Goal: Task Accomplishment & Management: Manage account settings

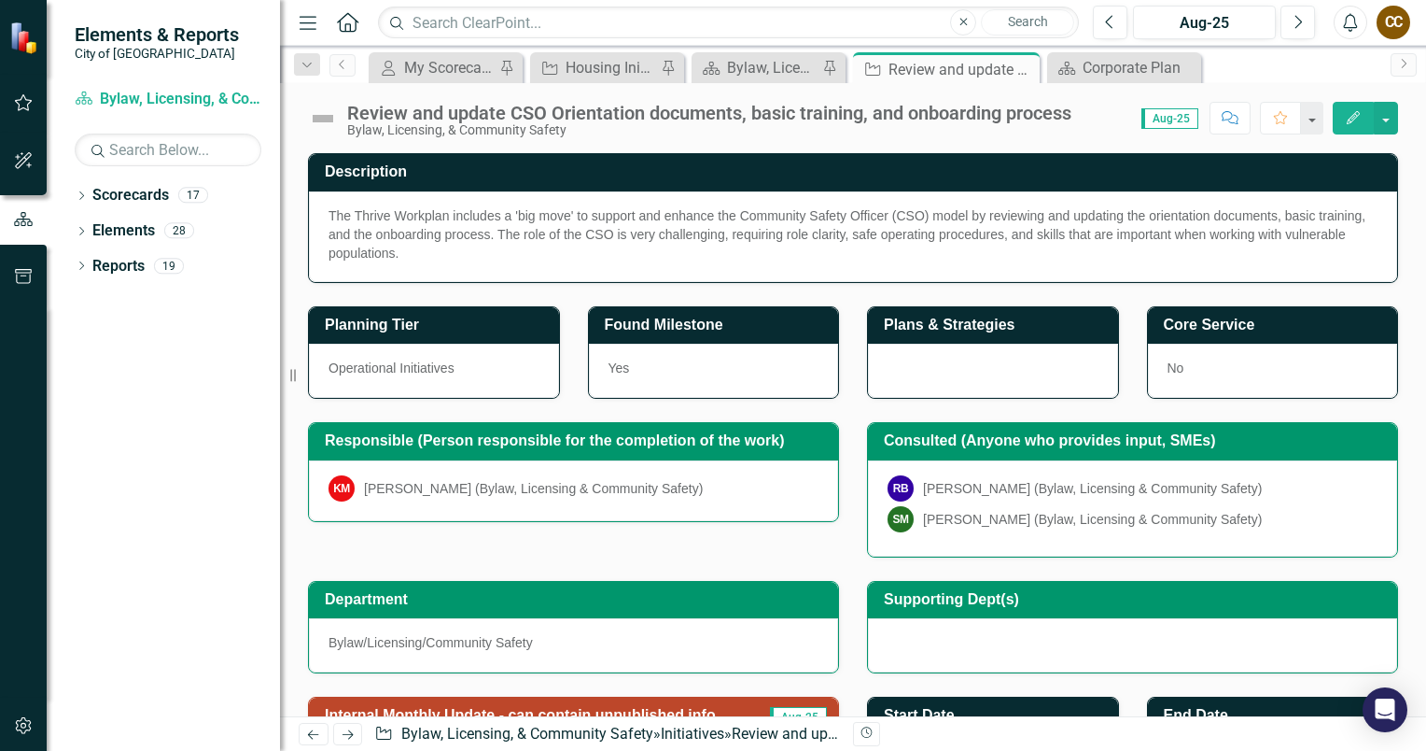
click at [1340, 120] on button "Edit" at bounding box center [1353, 118] width 41 height 33
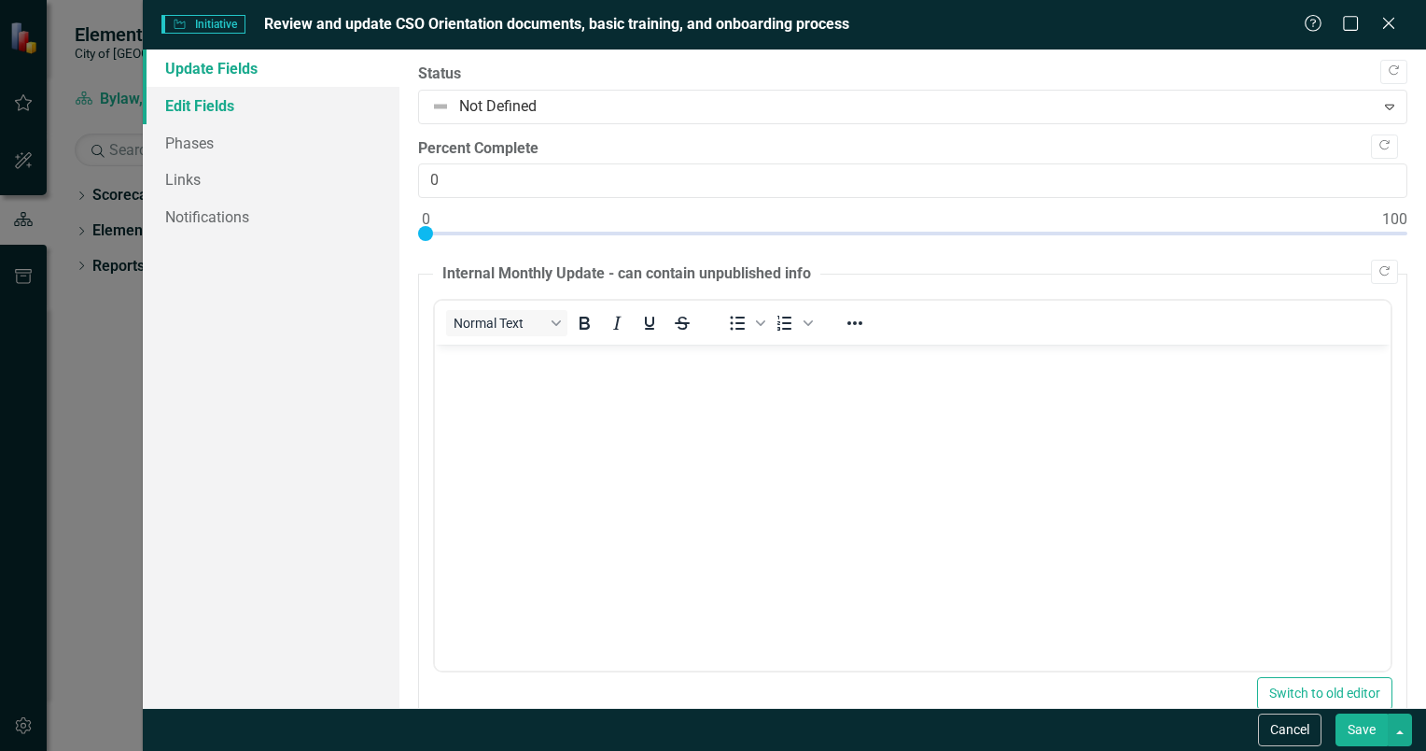
click at [232, 109] on link "Edit Fields" at bounding box center [271, 105] width 257 height 37
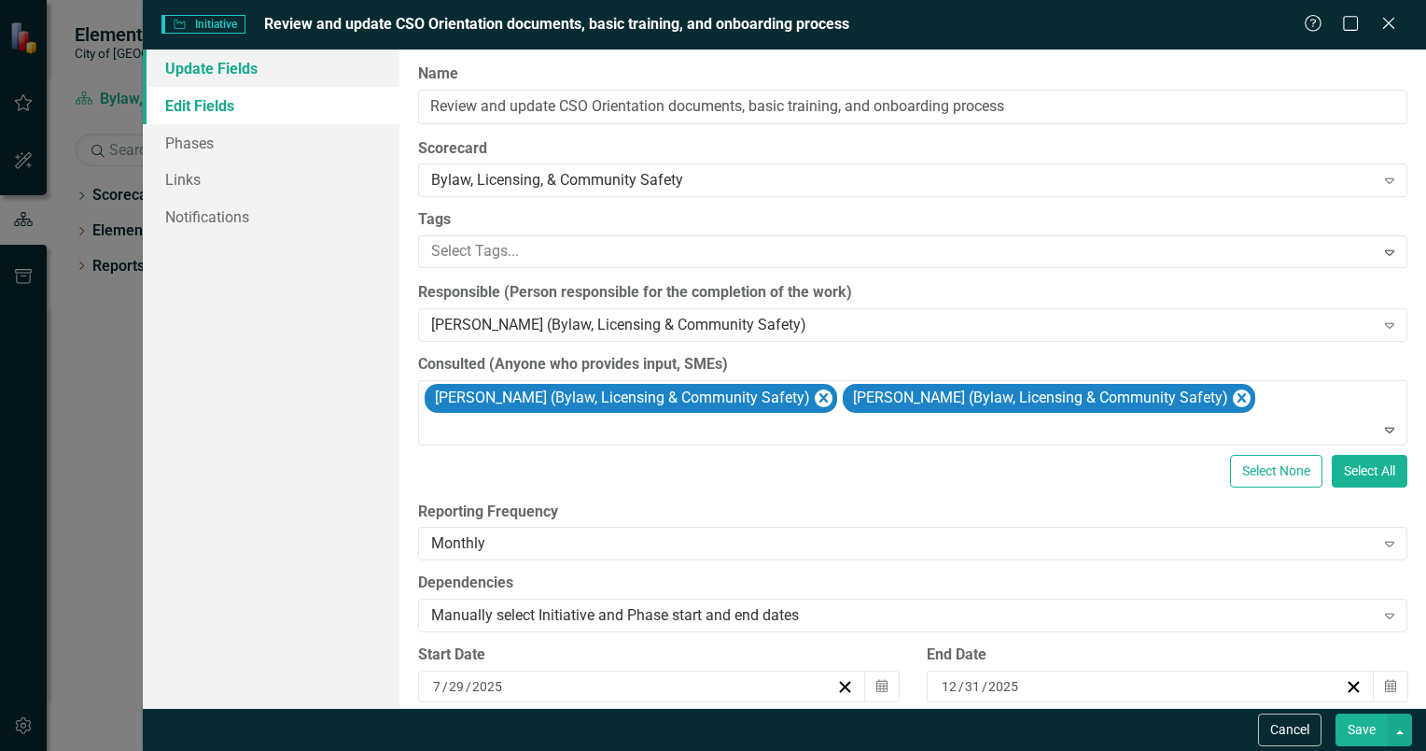
click at [187, 77] on link "Update Fields" at bounding box center [271, 67] width 257 height 37
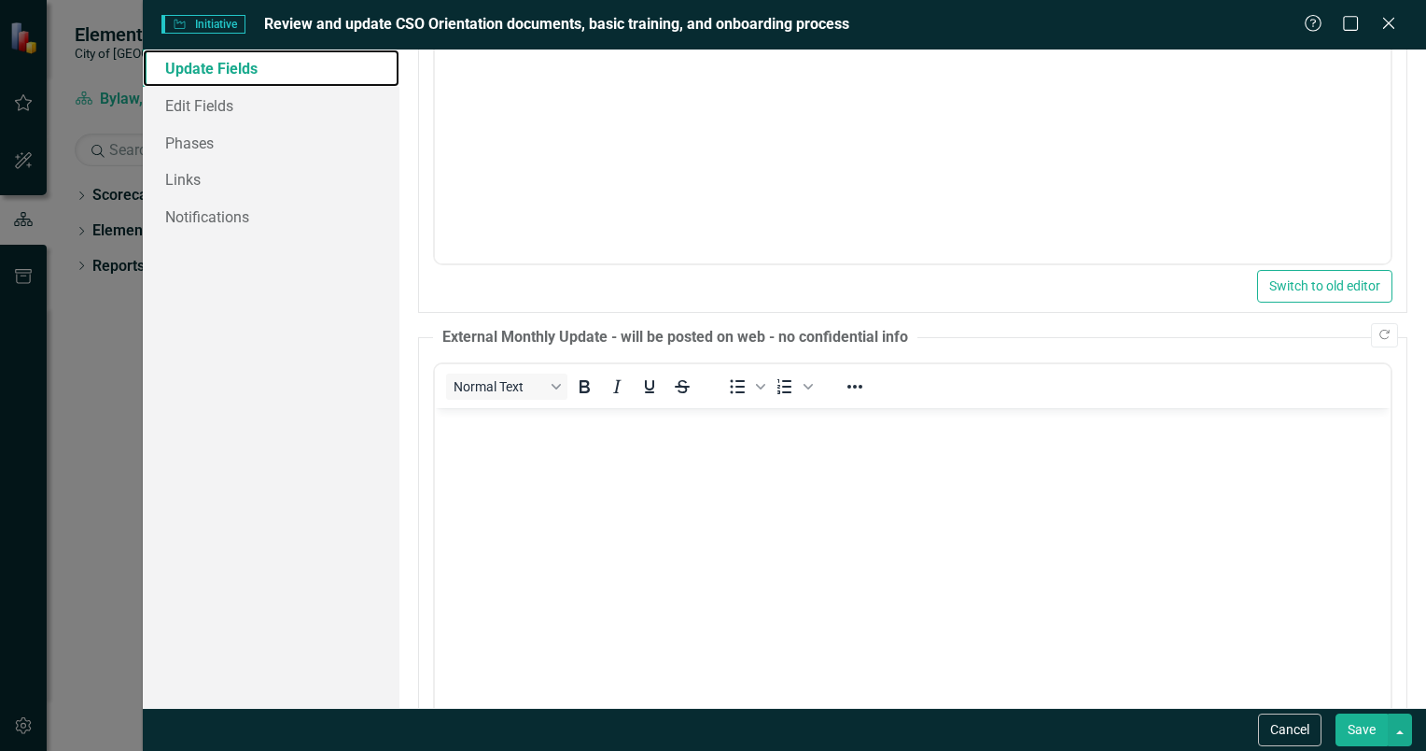
scroll to position [508, 0]
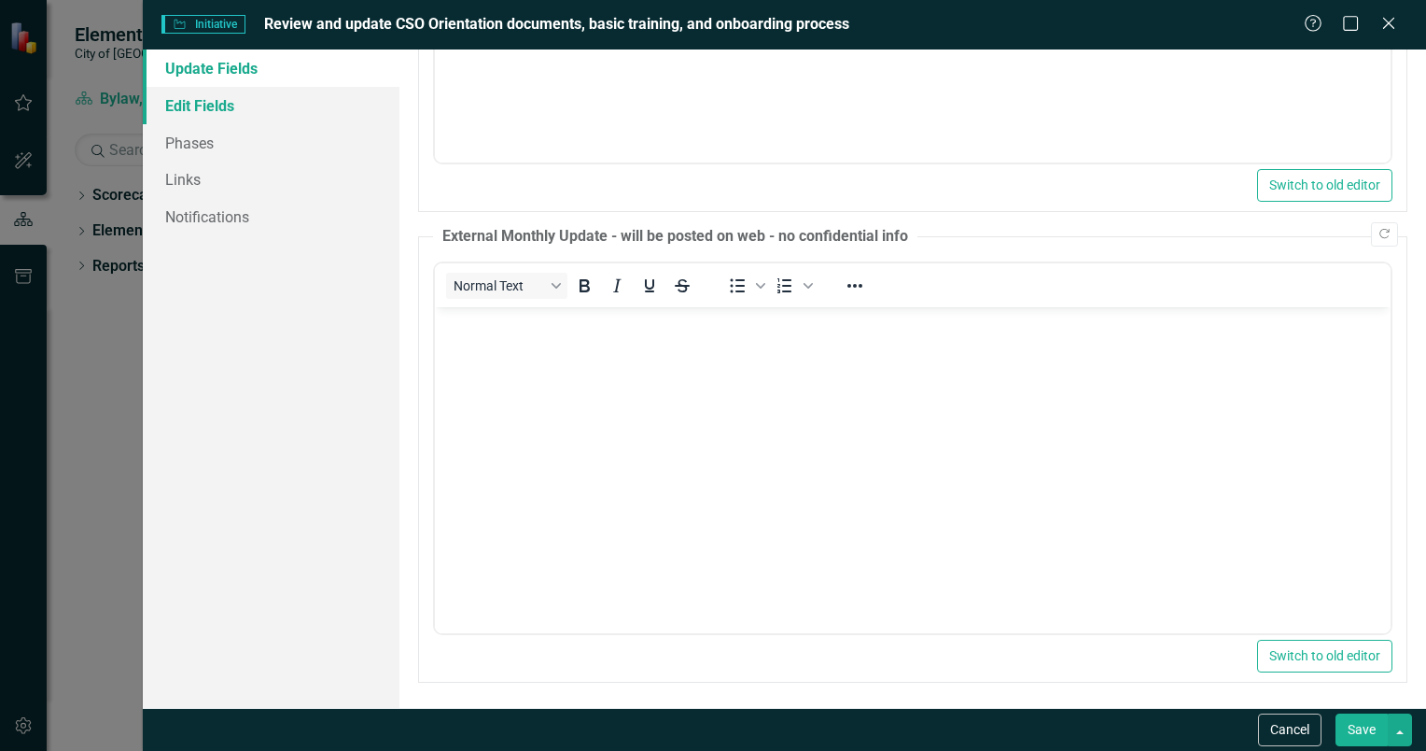
click at [169, 95] on link "Edit Fields" at bounding box center [271, 105] width 257 height 37
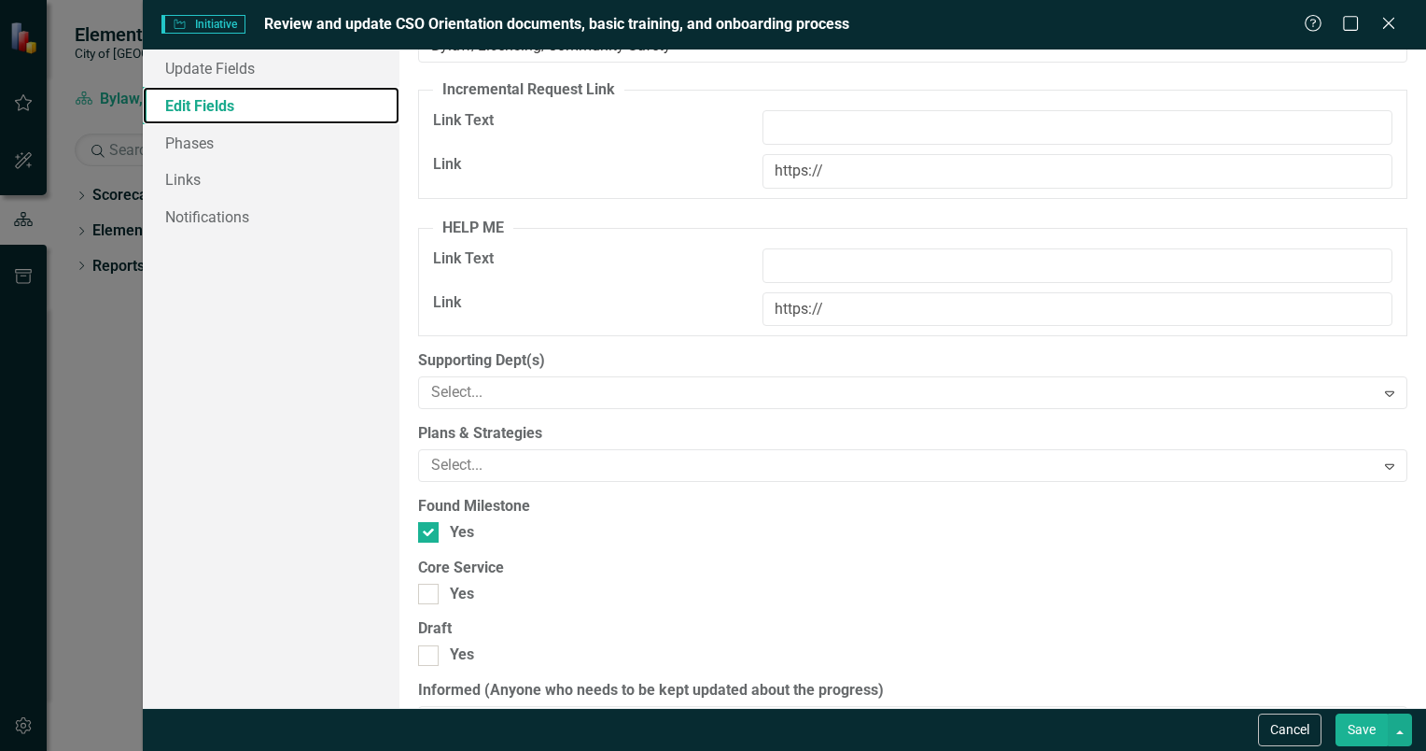
scroll to position [1575, 0]
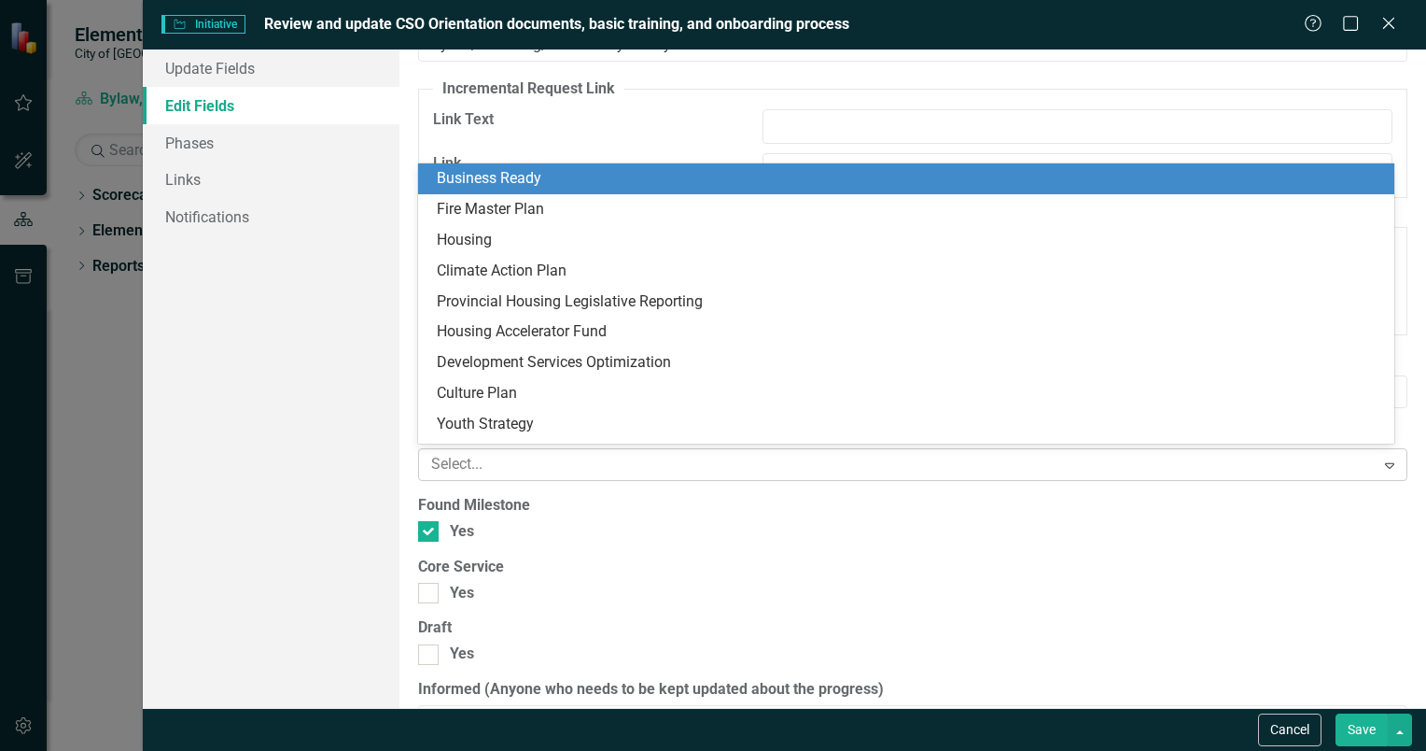
click at [557, 466] on div at bounding box center [899, 464] width 951 height 25
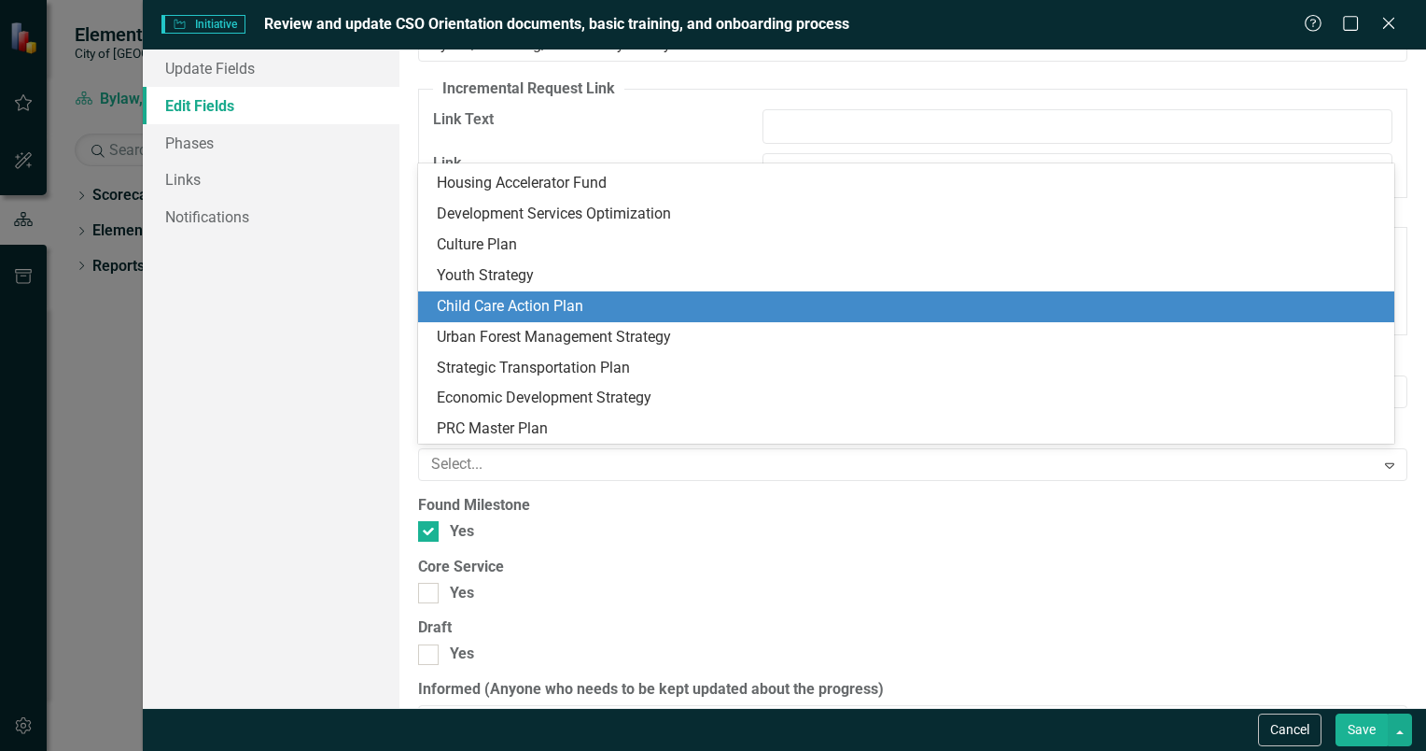
scroll to position [146, 0]
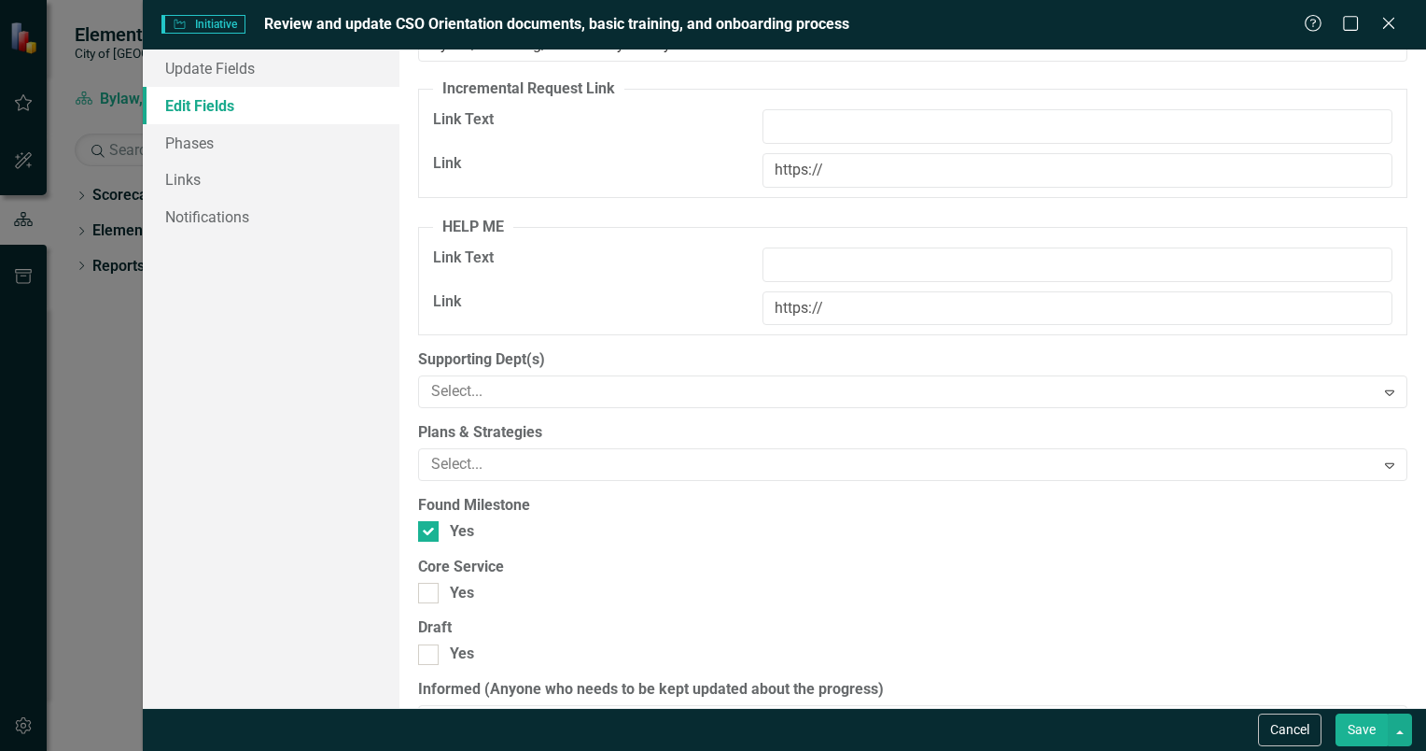
click at [288, 437] on div "Update Fields Edit Fields Phases Links Notifications" at bounding box center [271, 378] width 257 height 658
click at [1396, 20] on icon "Close" at bounding box center [1388, 23] width 23 height 18
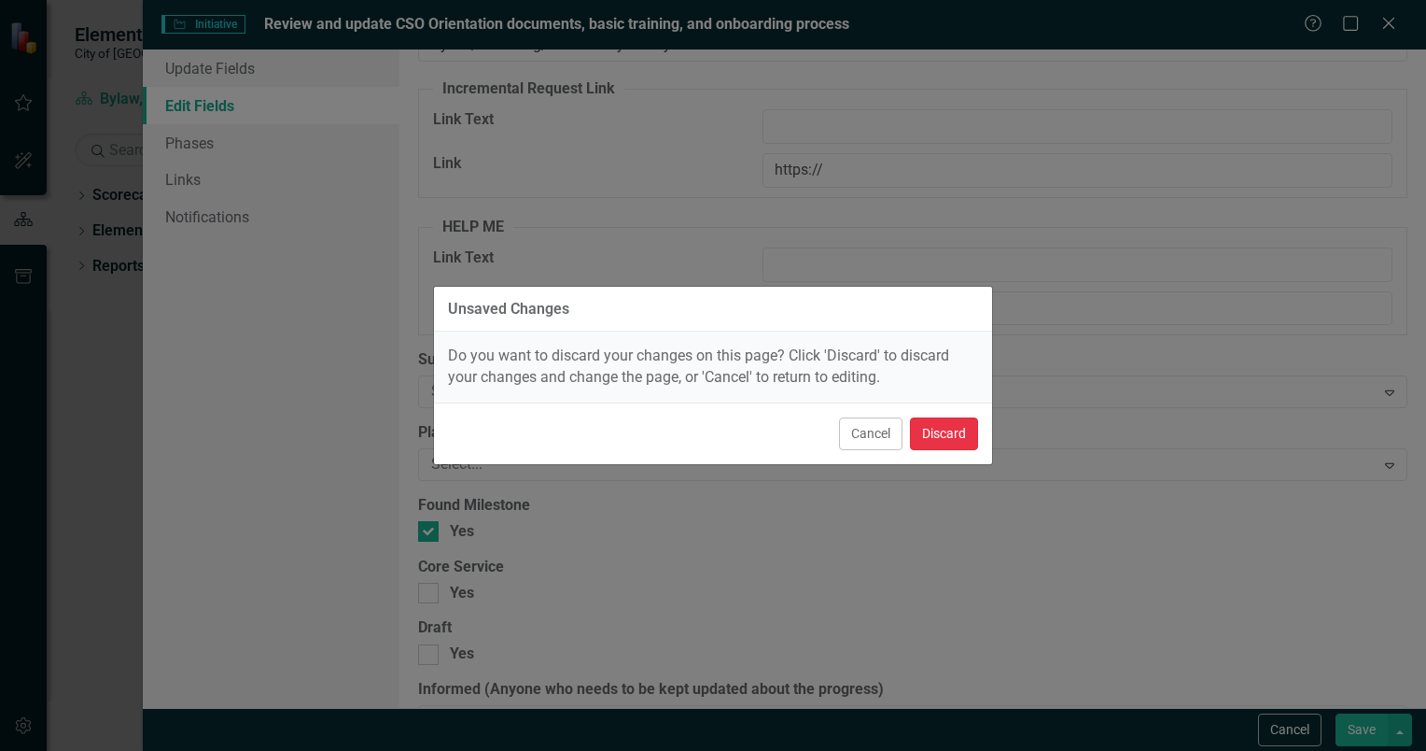
click at [959, 429] on button "Discard" at bounding box center [944, 433] width 68 height 33
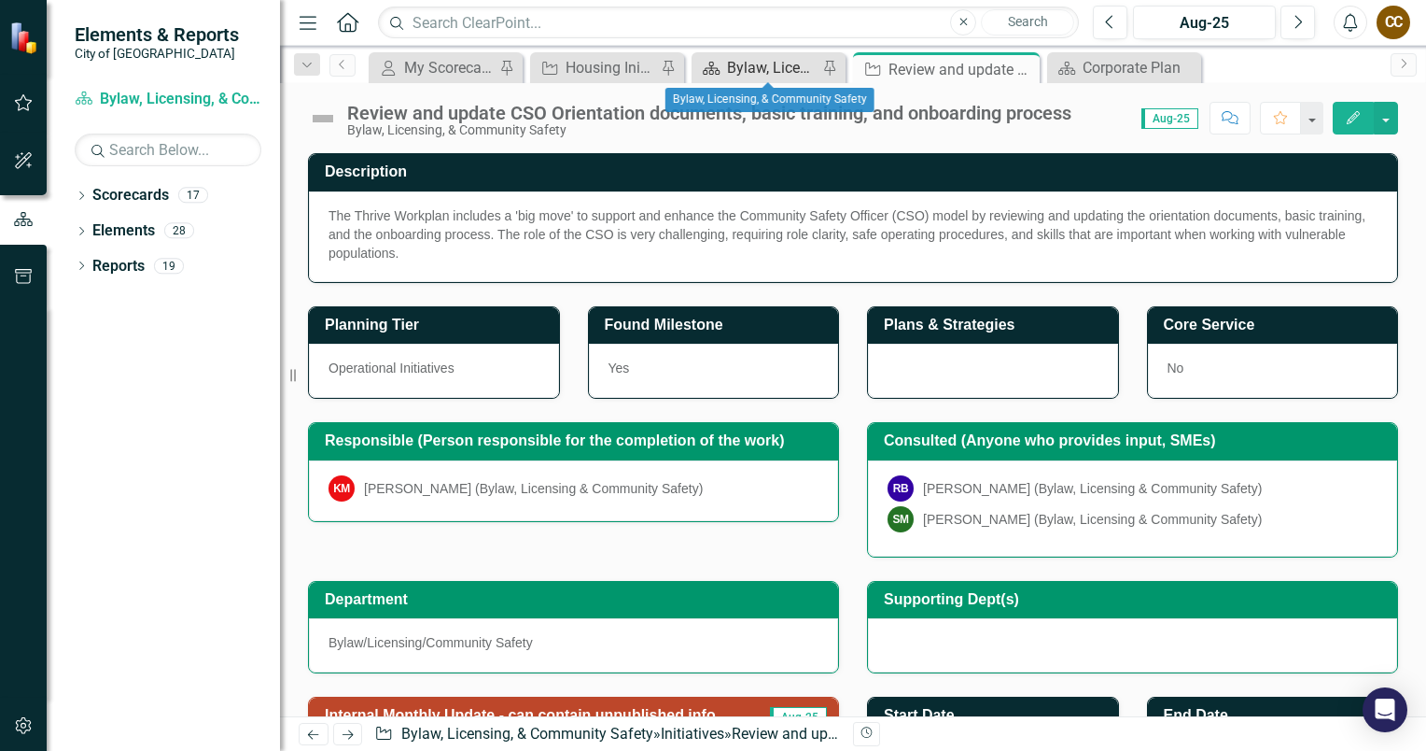
click at [723, 70] on link "Scorecard Bylaw, Licensing, & Community Safety" at bounding box center [756, 67] width 121 height 23
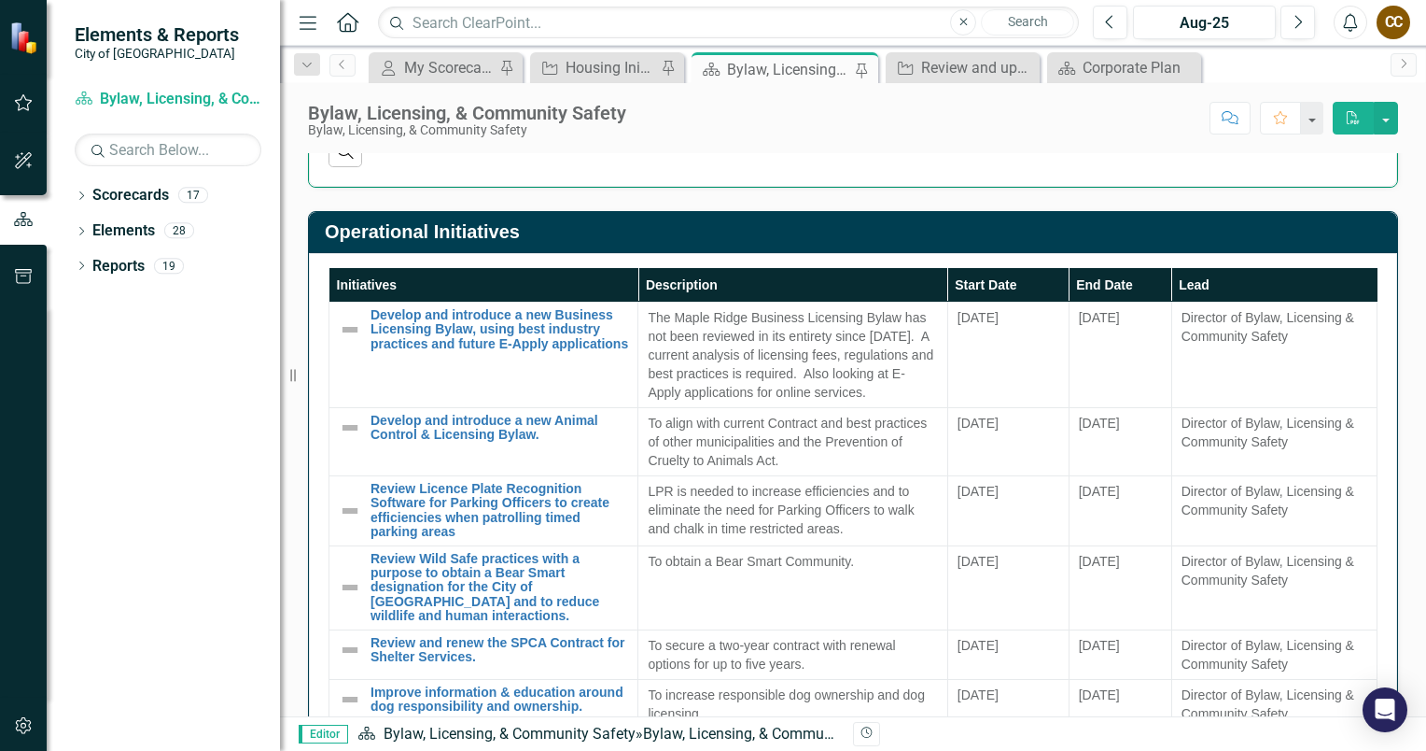
scroll to position [1326, 0]
